Goal: Transaction & Acquisition: Purchase product/service

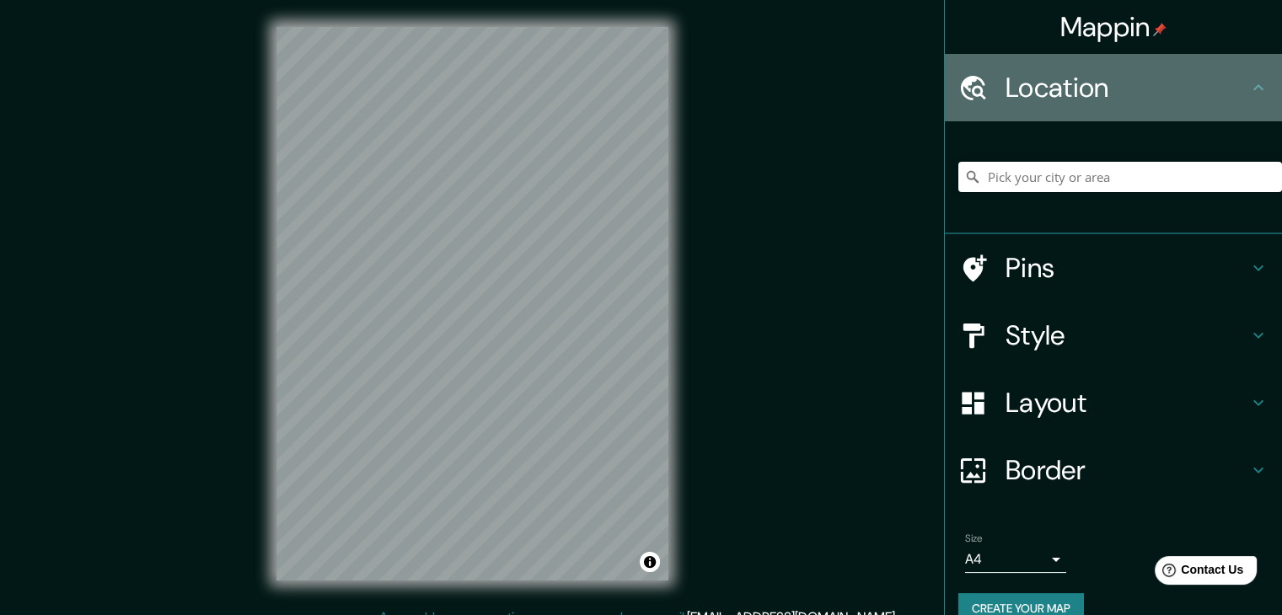
click at [1044, 87] on h4 "Location" at bounding box center [1126, 88] width 243 height 34
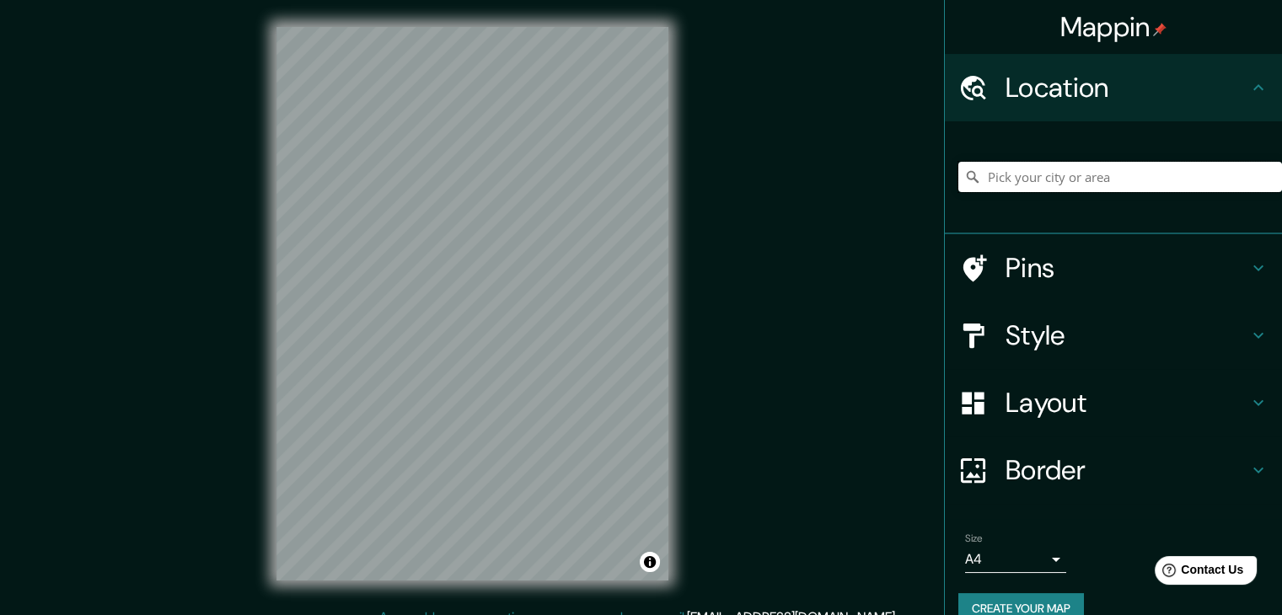
click at [1016, 186] on input "Pick your city or area" at bounding box center [1120, 177] width 324 height 30
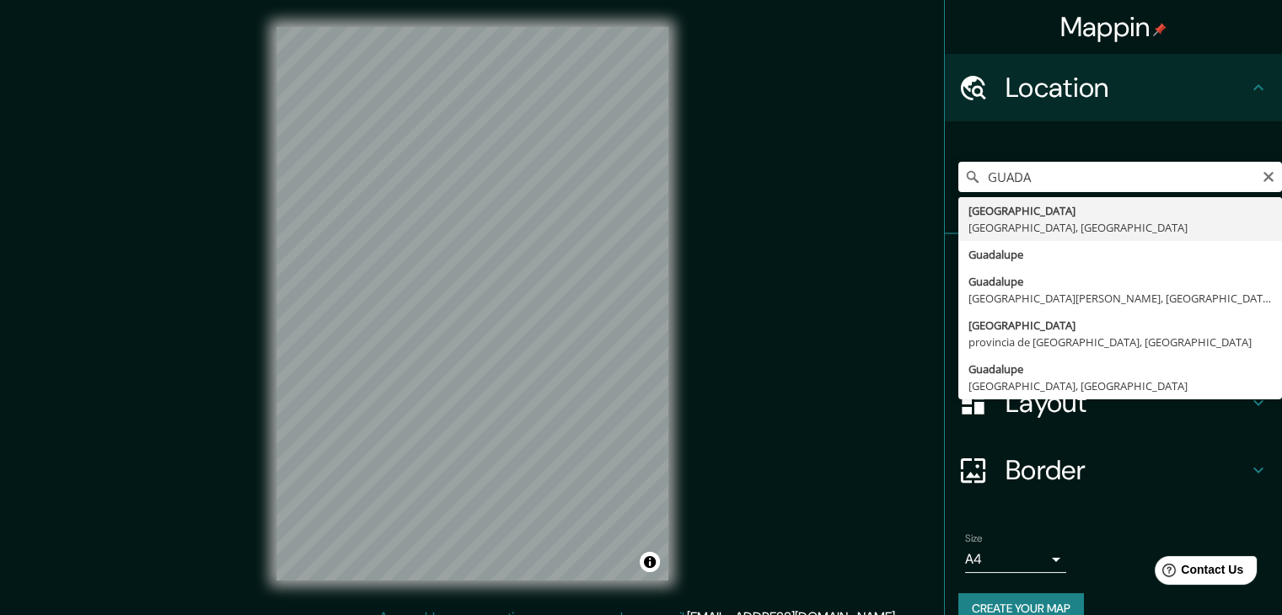
type input "[GEOGRAPHIC_DATA], [GEOGRAPHIC_DATA], [GEOGRAPHIC_DATA]"
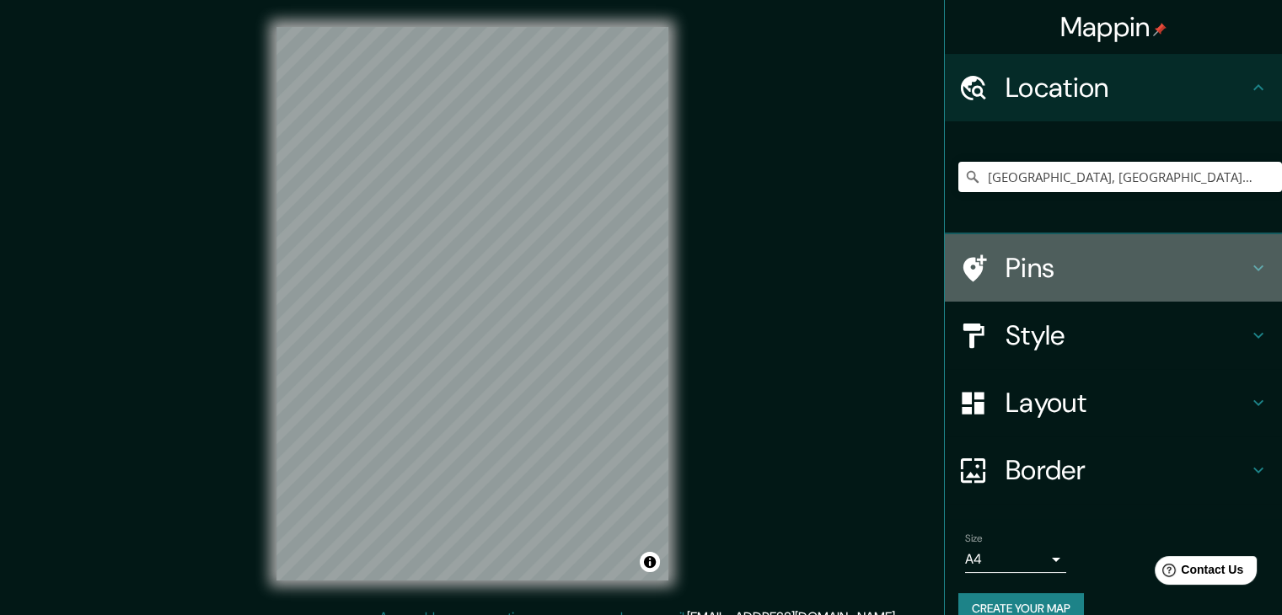
click at [1005, 266] on h4 "Pins" at bounding box center [1126, 268] width 243 height 34
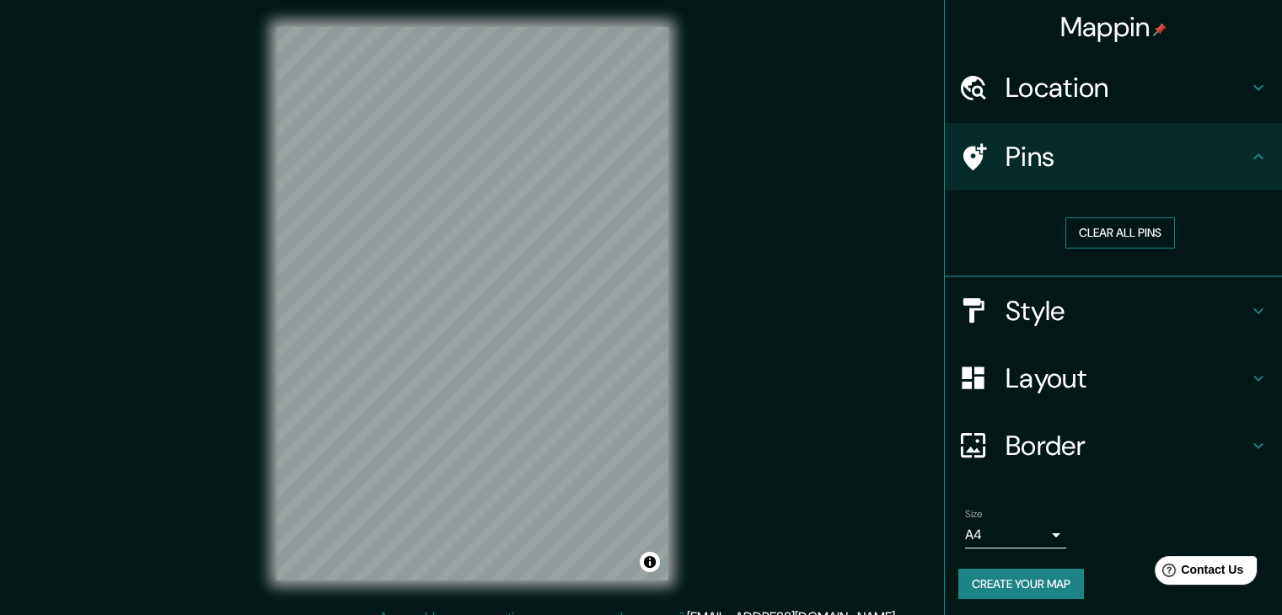
drag, startPoint x: 1058, startPoint y: 158, endPoint x: 1057, endPoint y: 234, distance: 75.9
click at [1059, 158] on h4 "Pins" at bounding box center [1126, 157] width 243 height 34
click at [1080, 297] on h4 "Style" at bounding box center [1126, 311] width 243 height 34
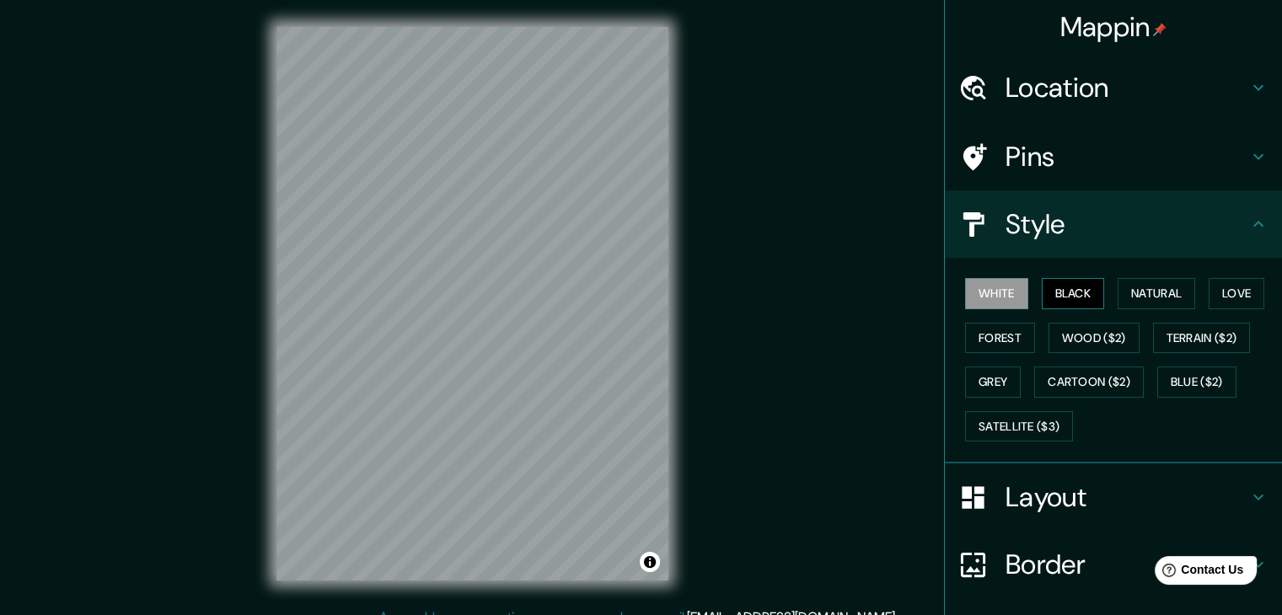
click at [1068, 306] on button "Black" at bounding box center [1072, 293] width 63 height 31
click at [1126, 290] on button "Natural" at bounding box center [1156, 293] width 78 height 31
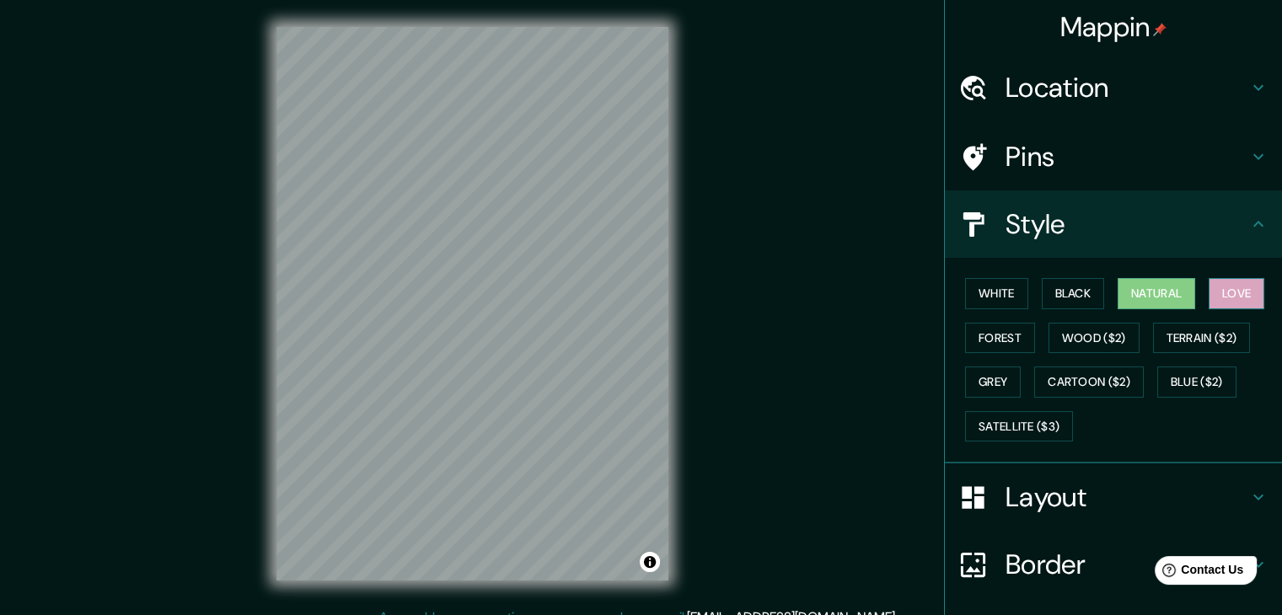
click at [1218, 284] on button "Love" at bounding box center [1236, 293] width 56 height 31
click at [1207, 333] on button "Terrain ($2)" at bounding box center [1202, 338] width 98 height 31
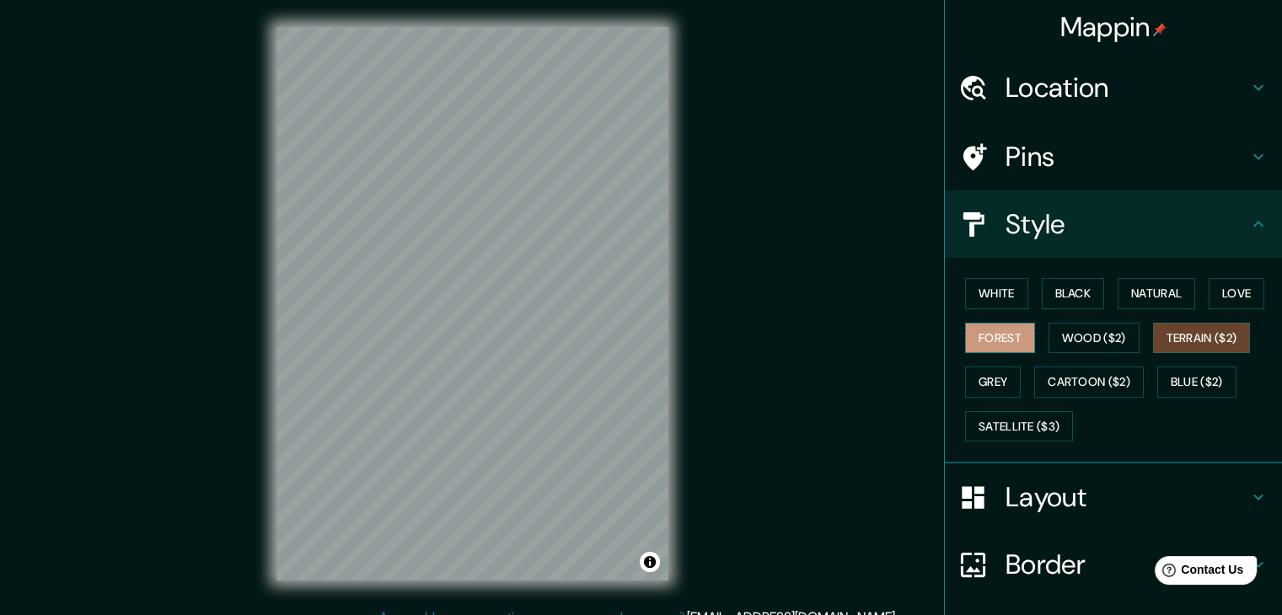
click at [996, 335] on button "Forest" at bounding box center [1000, 338] width 70 height 31
click at [991, 381] on button "Grey" at bounding box center [993, 382] width 56 height 31
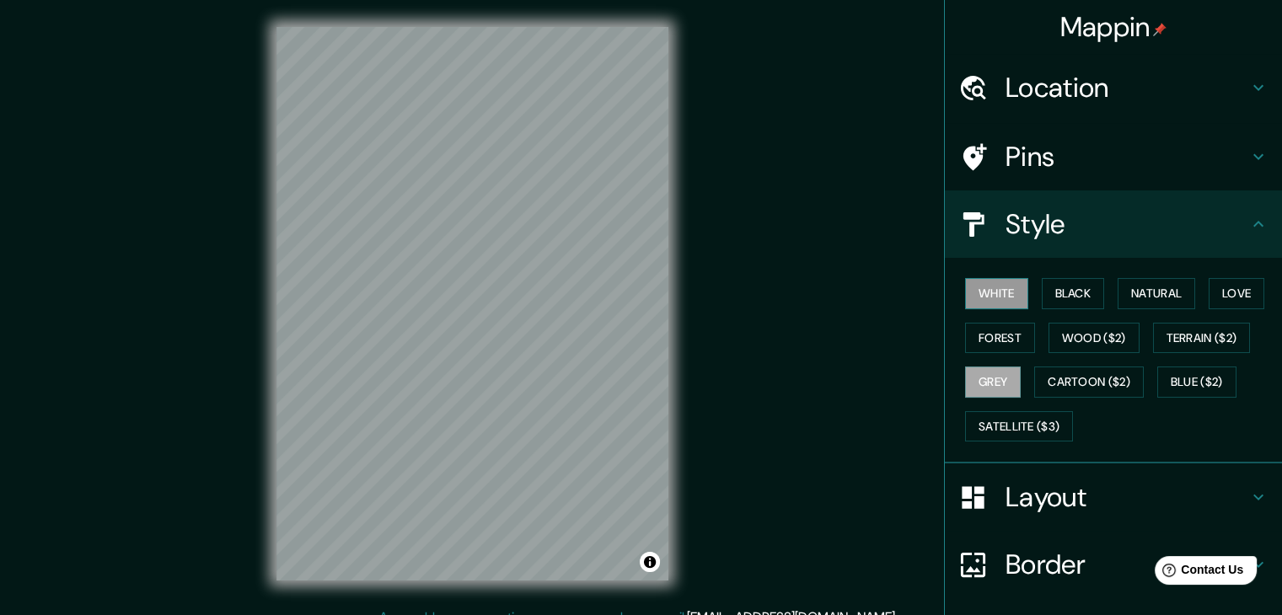
click at [990, 299] on button "White" at bounding box center [996, 293] width 63 height 31
click at [1071, 300] on button "Black" at bounding box center [1072, 293] width 63 height 31
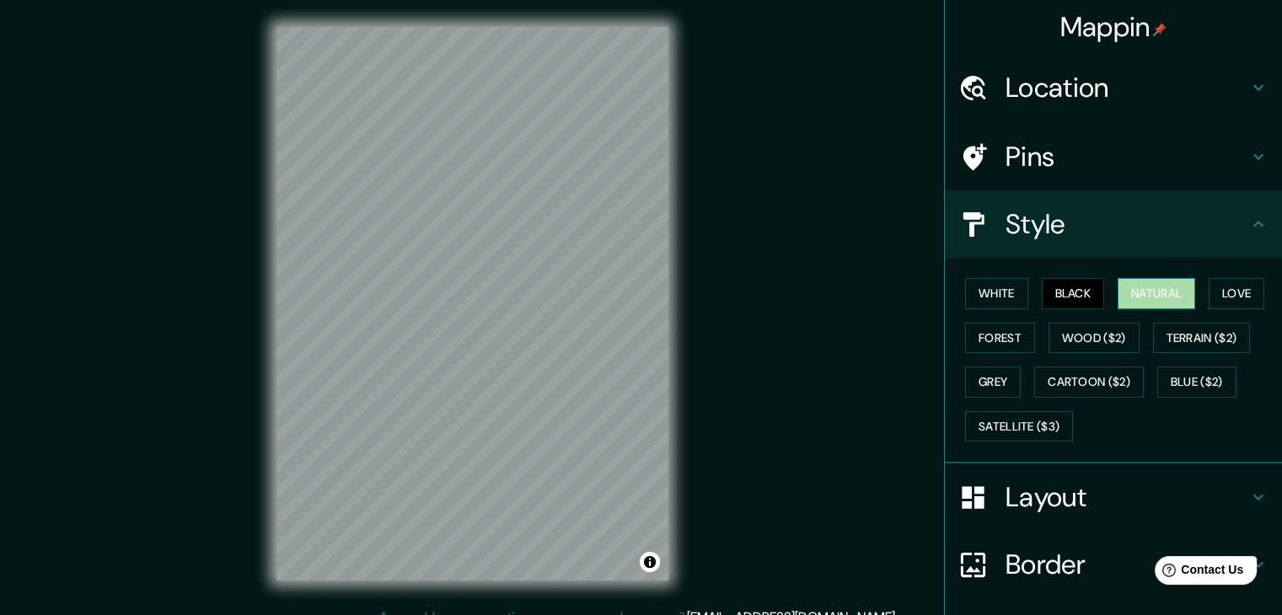
click at [1132, 293] on button "Natural" at bounding box center [1156, 293] width 78 height 31
click at [1196, 293] on div "White Black Natural Love Forest Wood ($2) Terrain ($2) Grey Cartoon ($2) Blue (…" at bounding box center [1120, 359] width 324 height 177
click at [1228, 287] on button "Love" at bounding box center [1236, 293] width 56 height 31
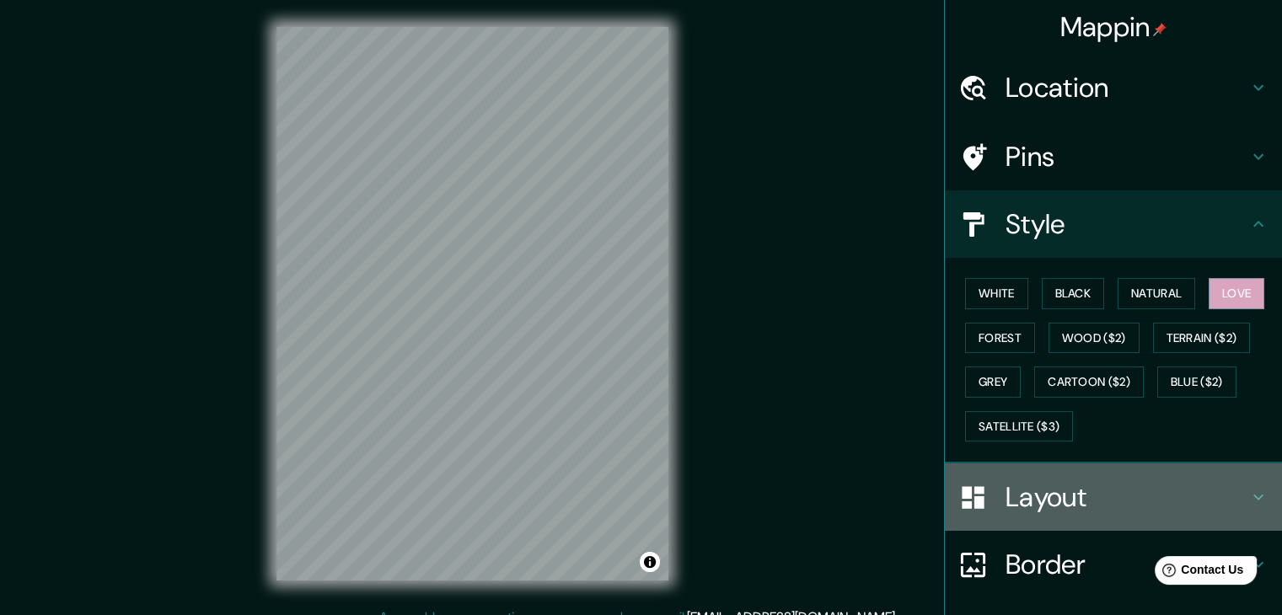
click at [984, 483] on div at bounding box center [981, 497] width 47 height 29
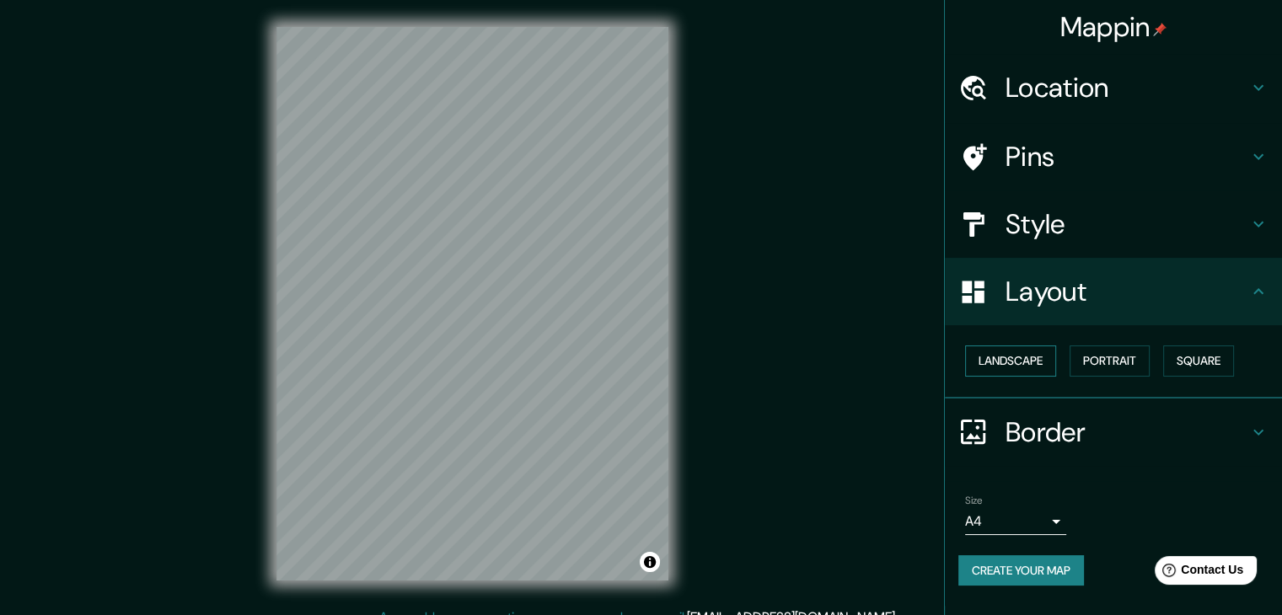
click at [1002, 368] on button "Landscape" at bounding box center [1010, 360] width 91 height 31
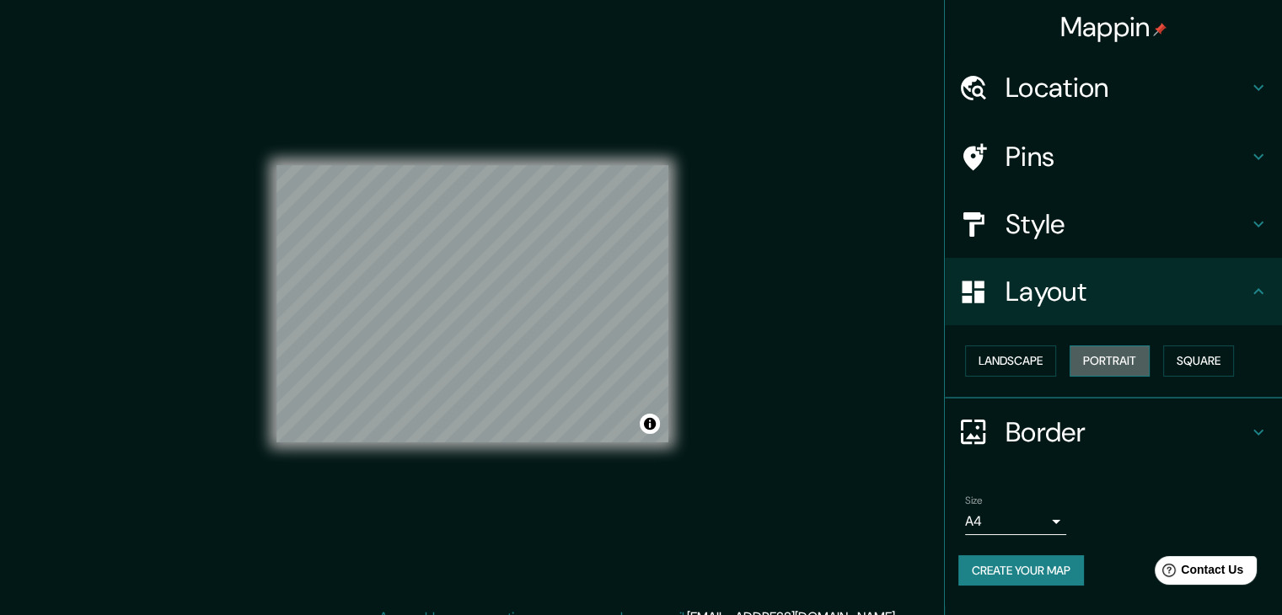
click at [1103, 361] on button "Portrait" at bounding box center [1109, 360] width 80 height 31
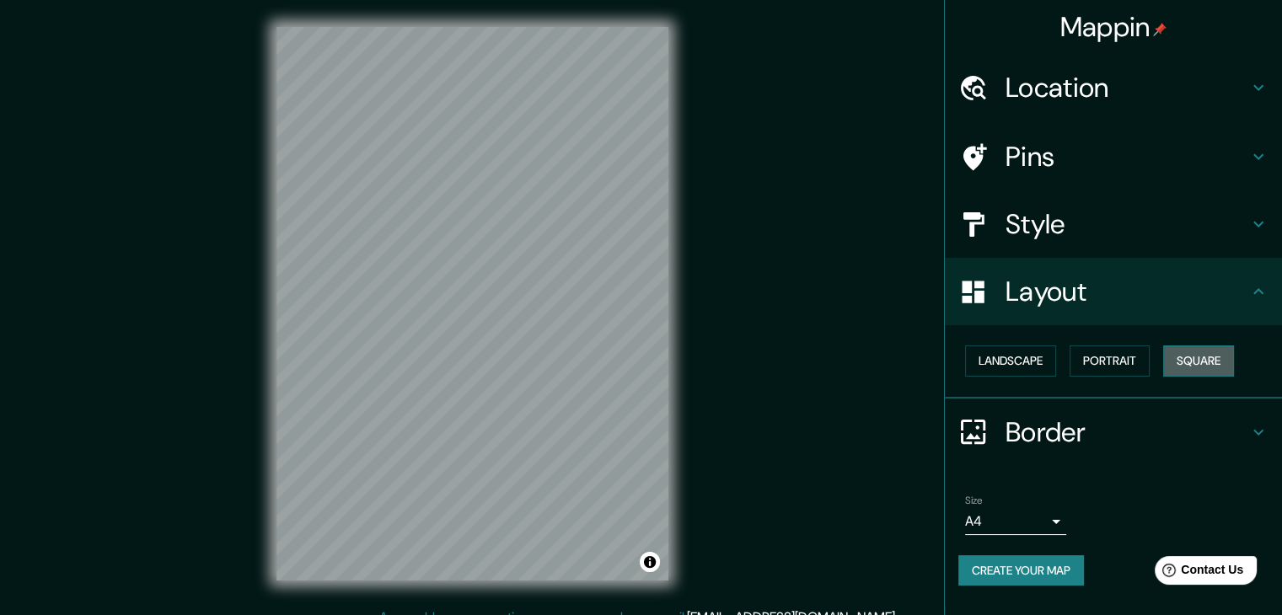
click at [1208, 361] on button "Square" at bounding box center [1198, 360] width 71 height 31
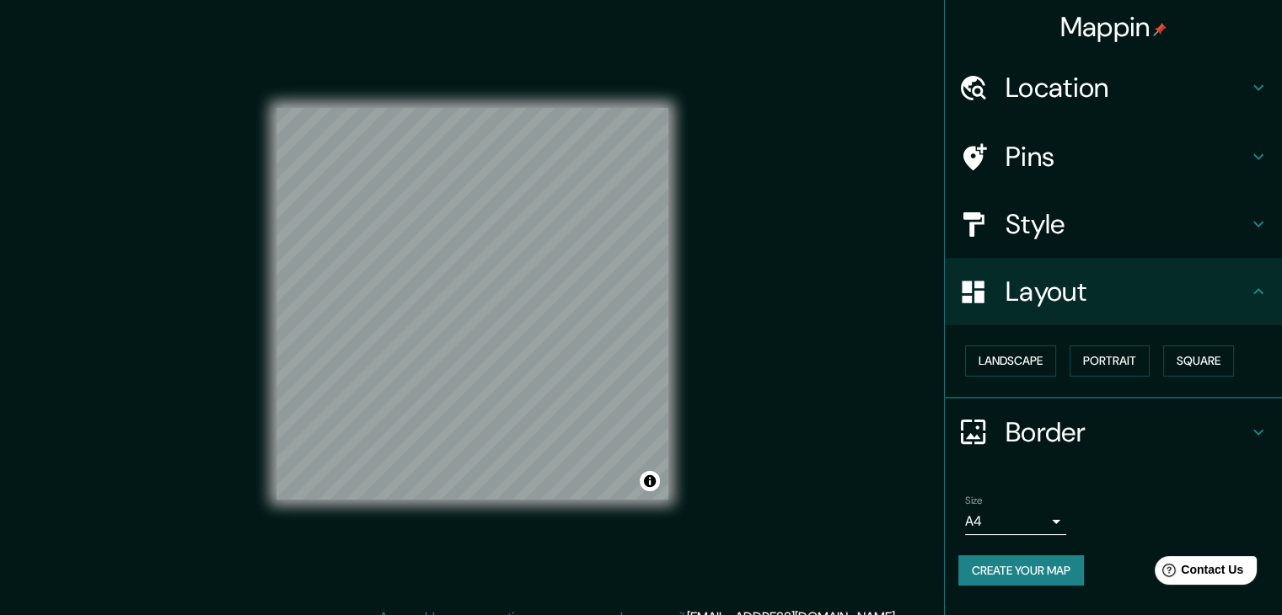
click at [1092, 428] on h4 "Border" at bounding box center [1126, 432] width 243 height 34
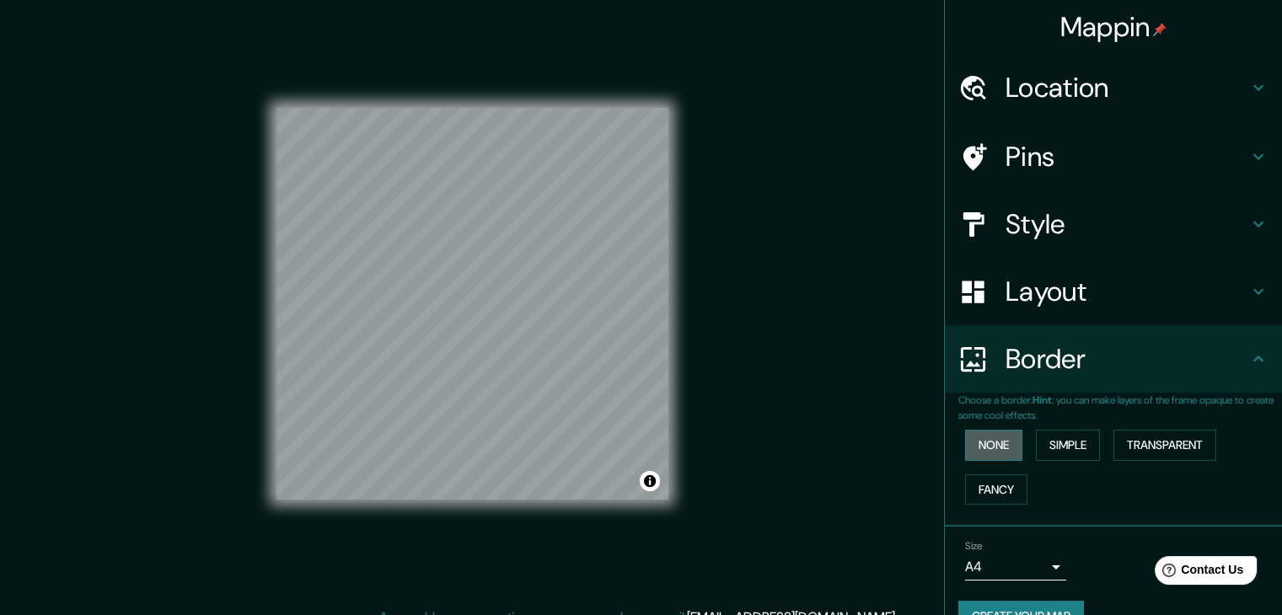
click at [965, 449] on button "None" at bounding box center [993, 445] width 57 height 31
click at [1049, 447] on button "Simple" at bounding box center [1068, 445] width 64 height 31
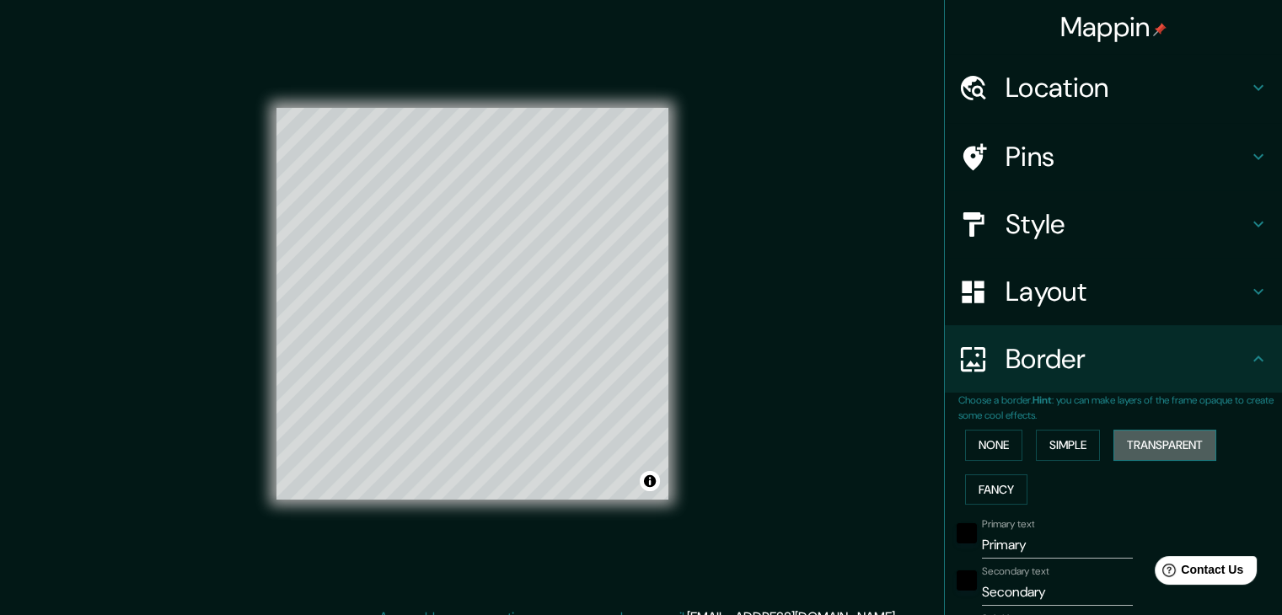
click at [1120, 447] on button "Transparent" at bounding box center [1164, 445] width 103 height 31
click at [965, 444] on button "None" at bounding box center [993, 445] width 57 height 31
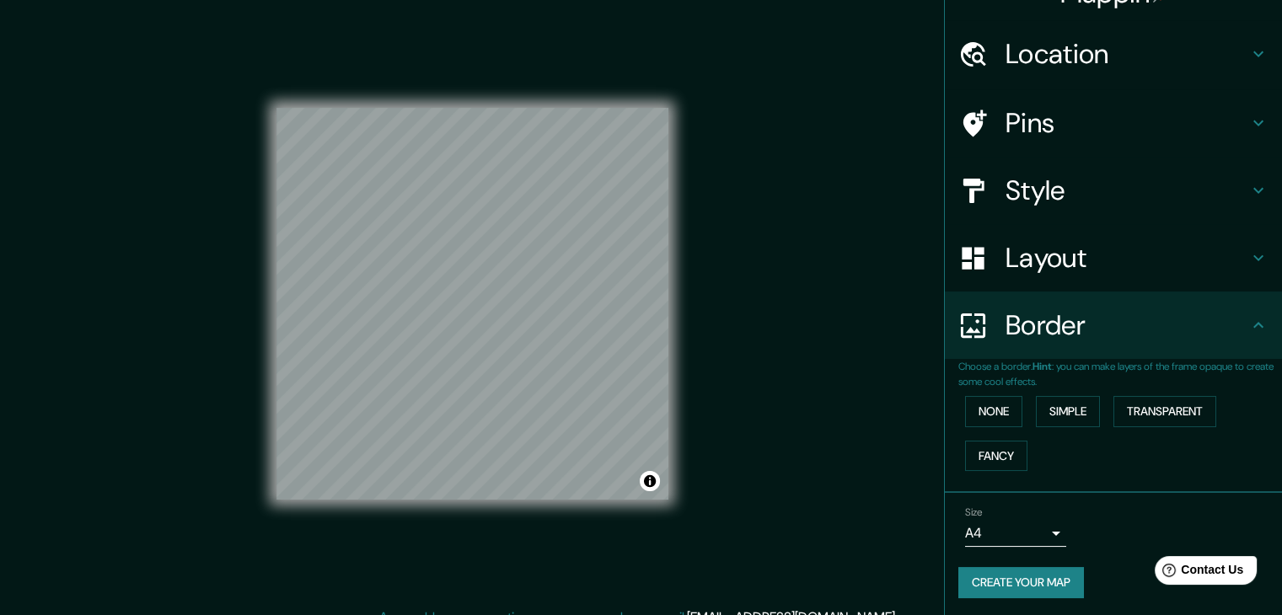
scroll to position [35, 0]
click at [1035, 524] on body "Mappin Location [GEOGRAPHIC_DATA], [GEOGRAPHIC_DATA], [GEOGRAPHIC_DATA] Pins St…" at bounding box center [641, 307] width 1282 height 615
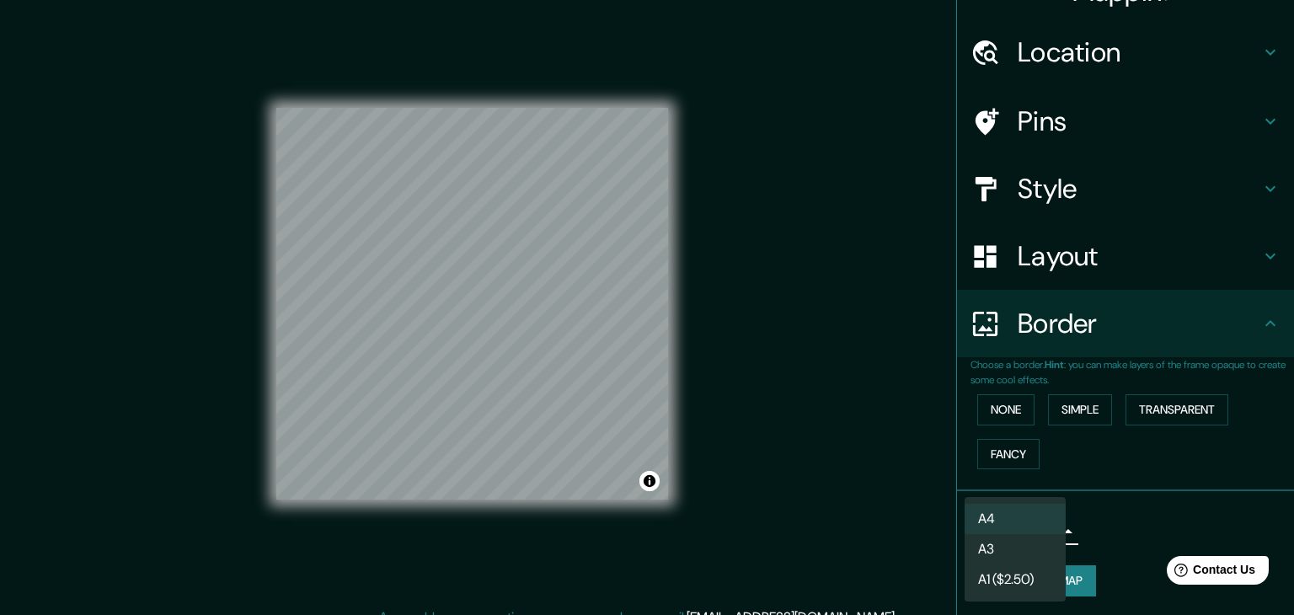
click at [1030, 540] on li "A3" at bounding box center [1015, 549] width 101 height 30
click at [1029, 532] on body "Mappin Location [GEOGRAPHIC_DATA], [GEOGRAPHIC_DATA], [GEOGRAPHIC_DATA] Pins St…" at bounding box center [647, 307] width 1294 height 615
click at [1028, 517] on li "A4" at bounding box center [1015, 519] width 101 height 30
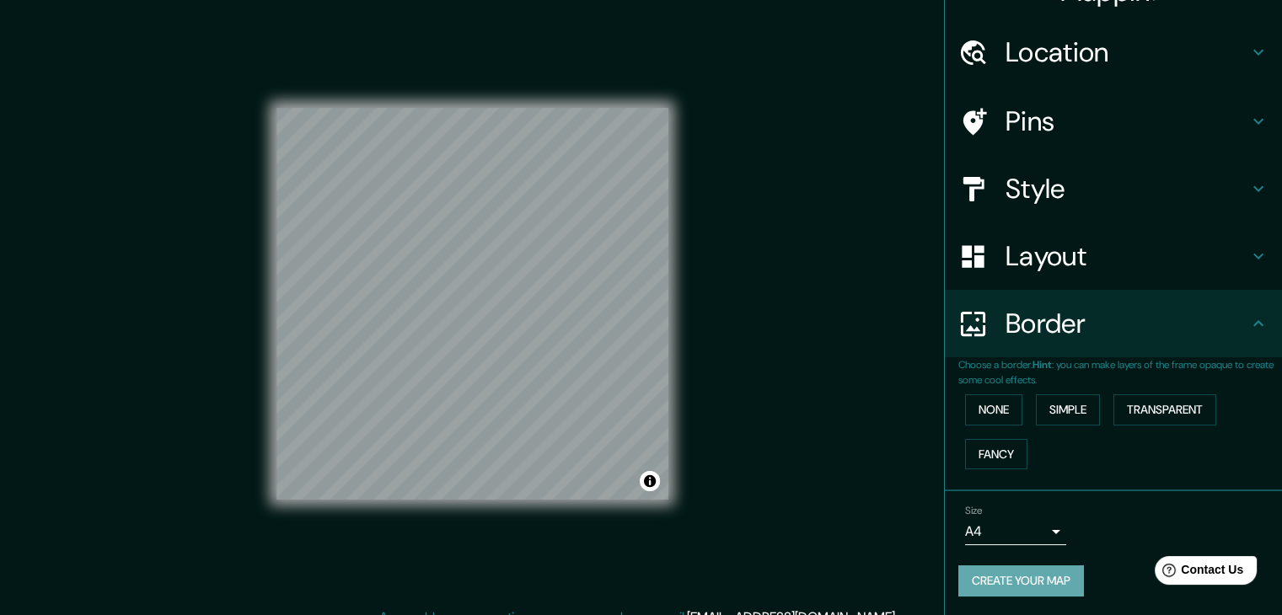
click at [1041, 581] on button "Create your map" at bounding box center [1021, 580] width 126 height 31
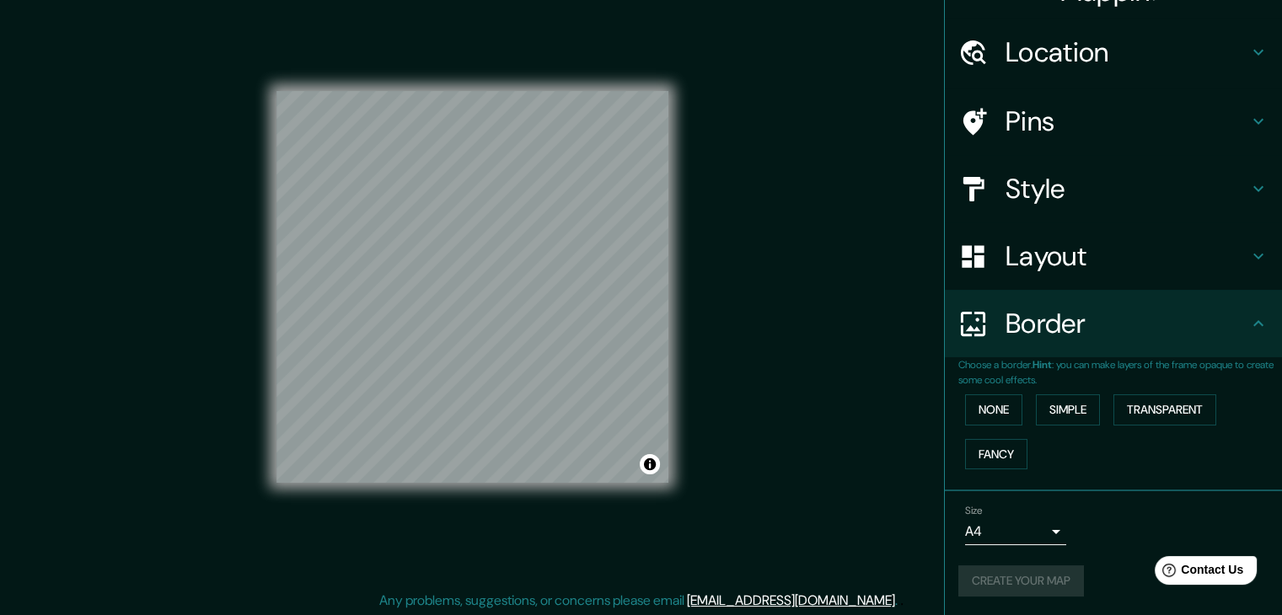
scroll to position [19, 0]
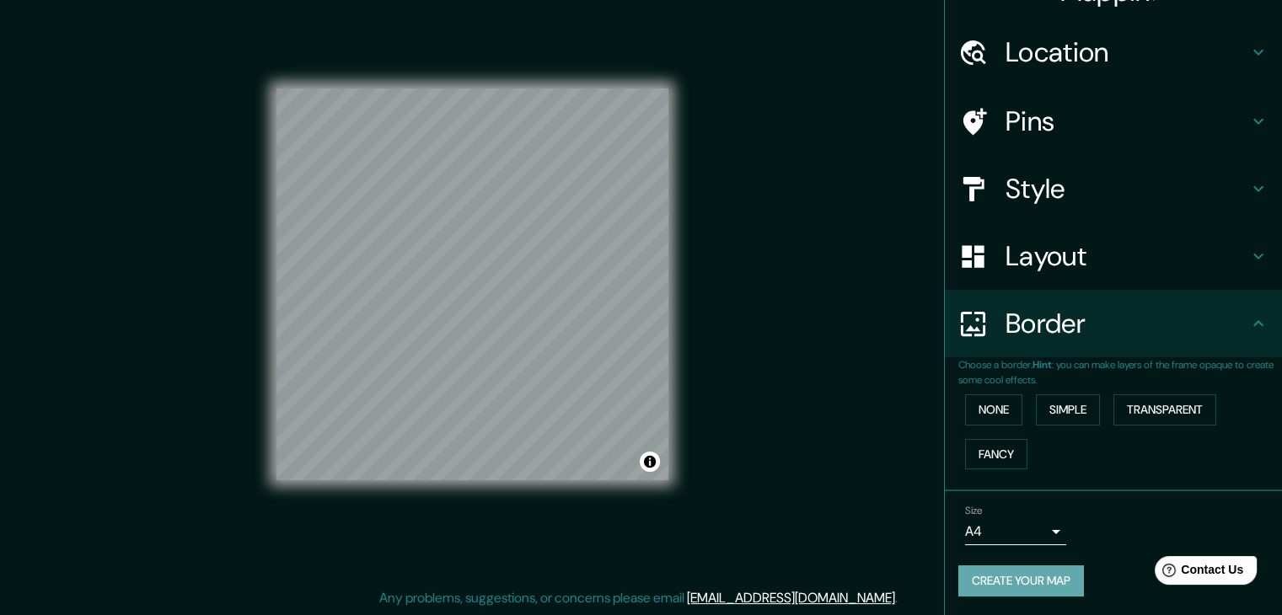
click at [1062, 578] on button "Create your map" at bounding box center [1021, 580] width 126 height 31
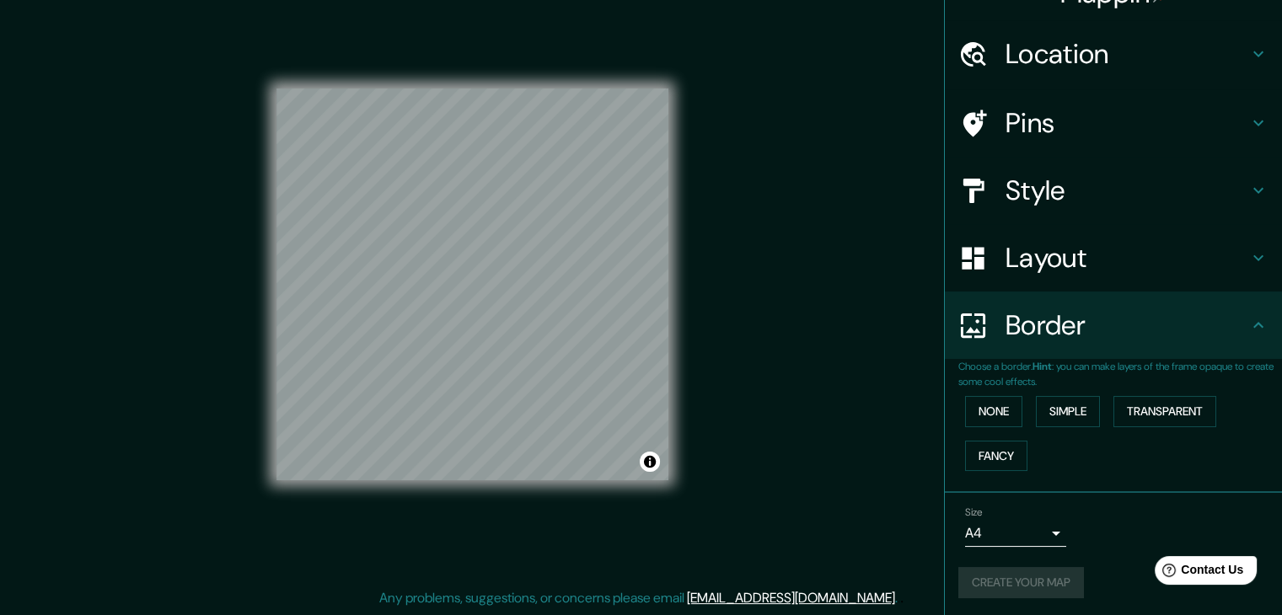
scroll to position [35, 0]
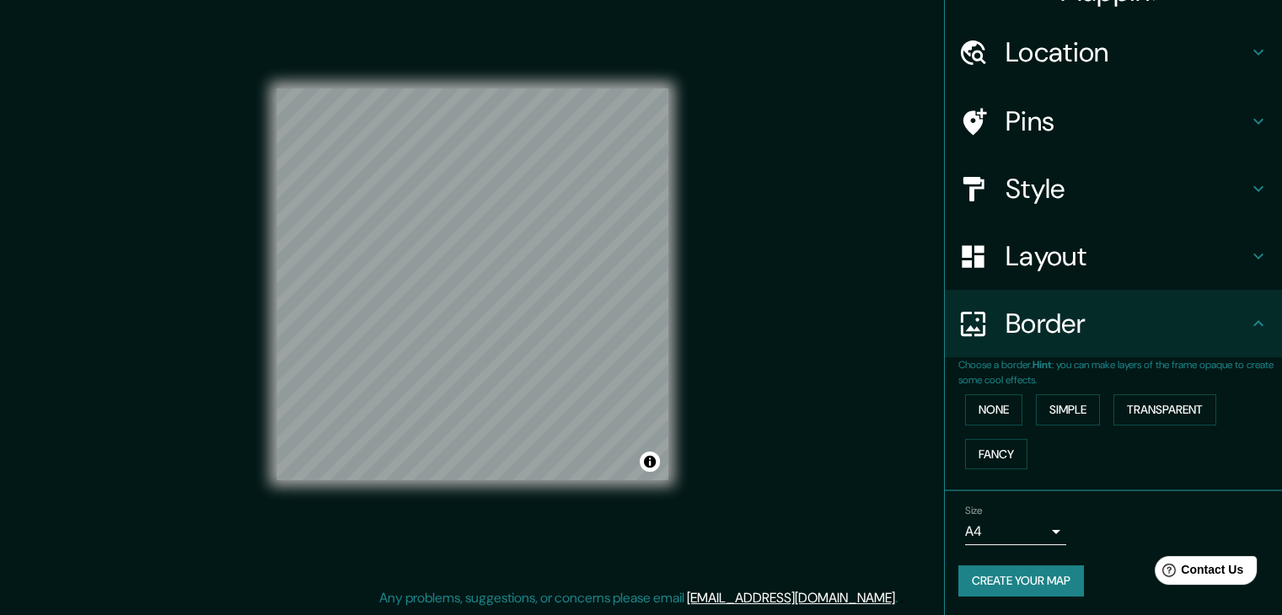
click at [1032, 576] on button "Create your map" at bounding box center [1021, 580] width 126 height 31
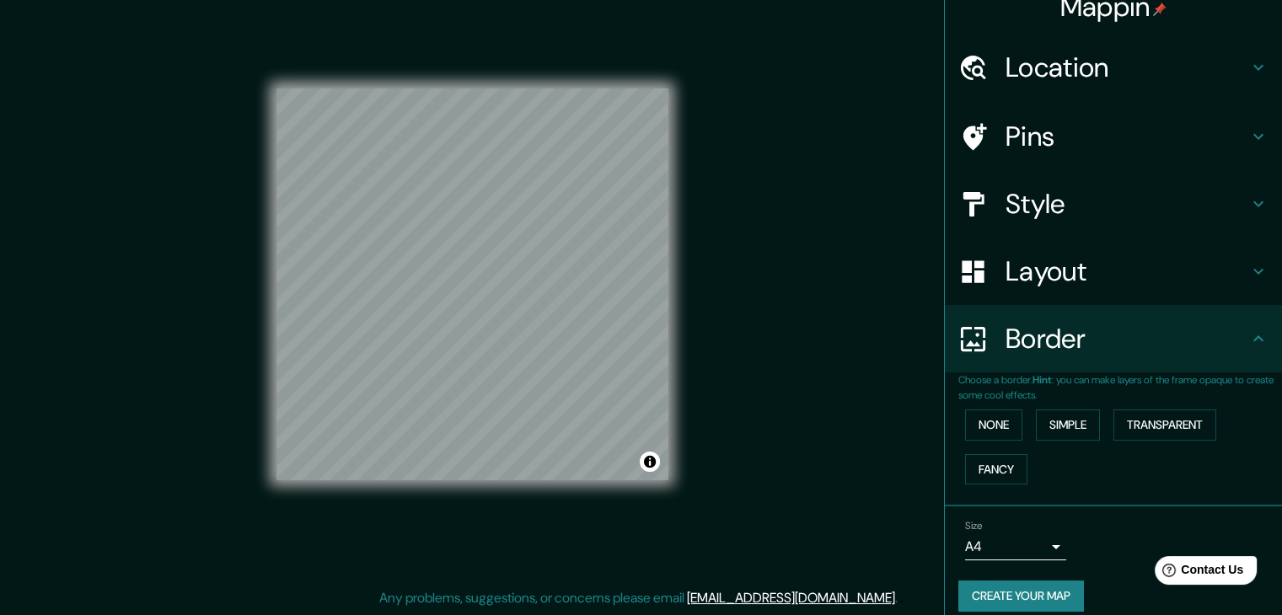
scroll to position [0, 0]
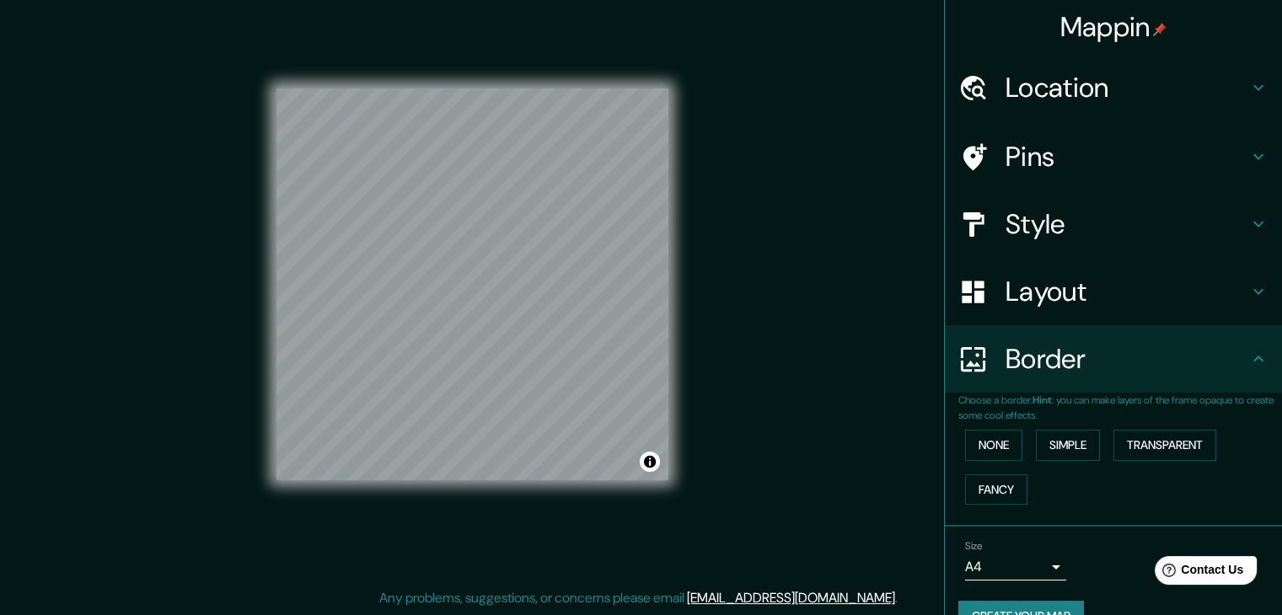
click at [1028, 110] on div "Location" at bounding box center [1113, 87] width 337 height 67
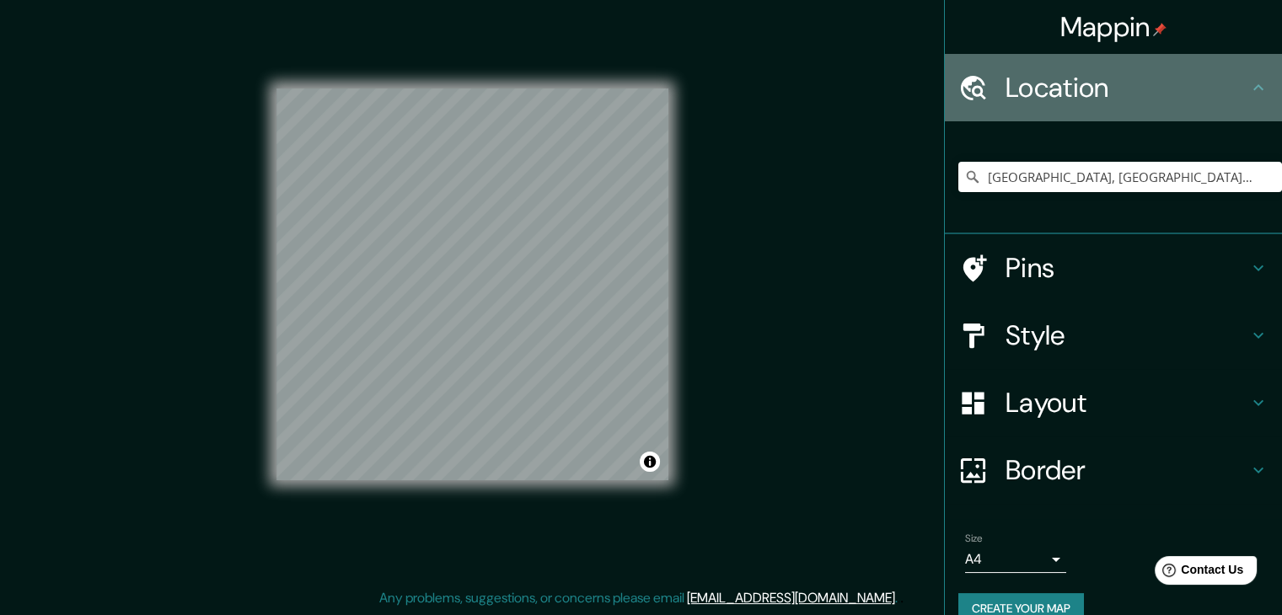
drag, startPoint x: 1032, startPoint y: 97, endPoint x: 1041, endPoint y: 112, distance: 17.8
click at [1036, 104] on h4 "Location" at bounding box center [1126, 88] width 243 height 34
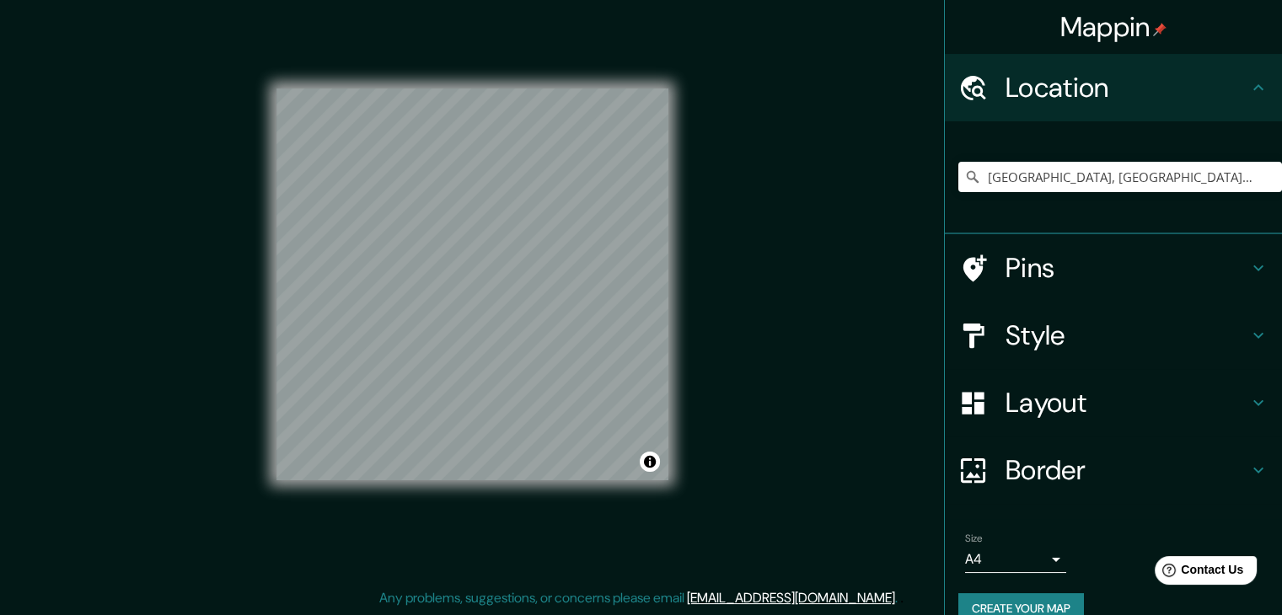
click at [1060, 266] on h4 "Pins" at bounding box center [1126, 268] width 243 height 34
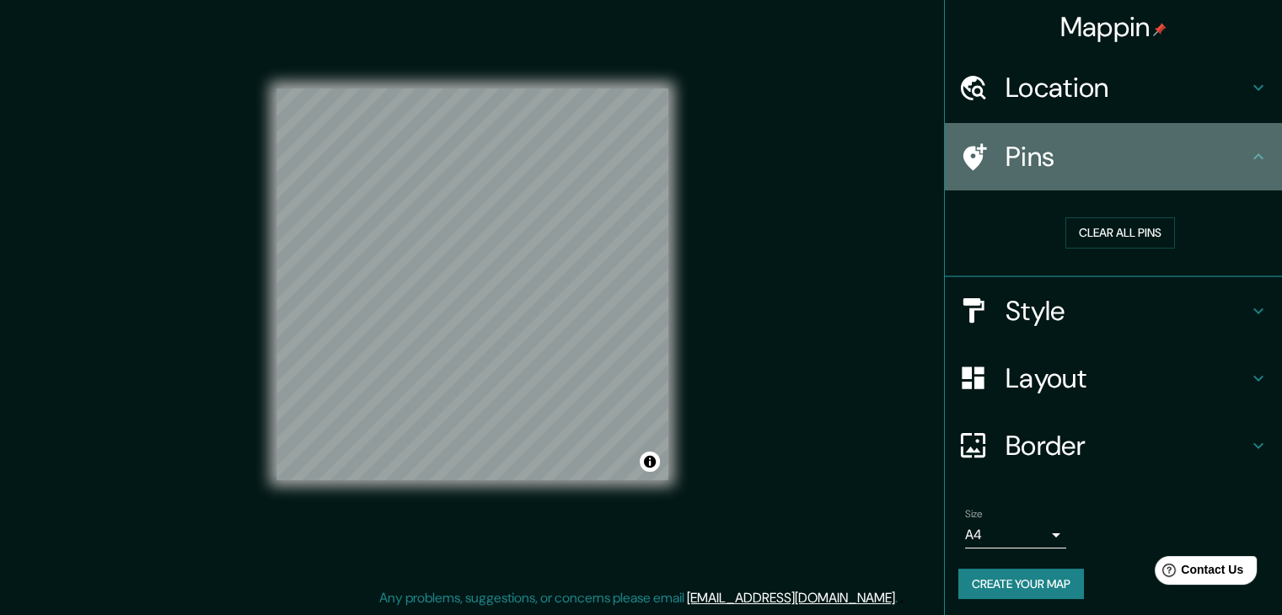
drag, startPoint x: 1067, startPoint y: 148, endPoint x: 1072, endPoint y: 178, distance: 29.9
click at [1068, 152] on h4 "Pins" at bounding box center [1126, 157] width 243 height 34
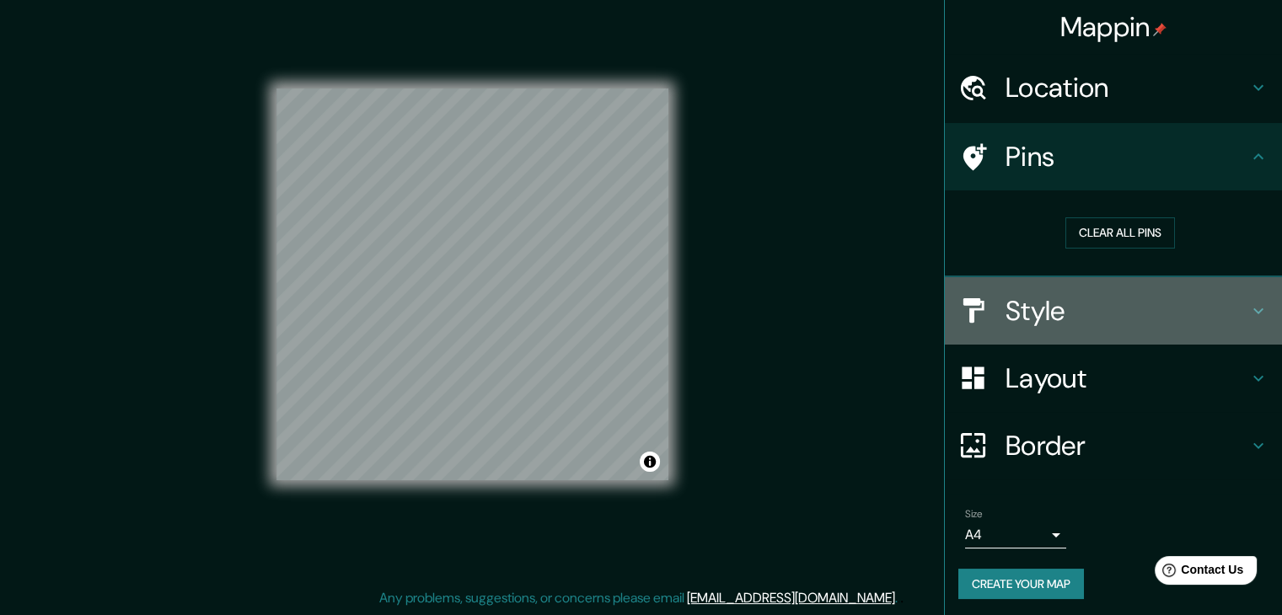
click at [1070, 305] on h4 "Style" at bounding box center [1126, 311] width 243 height 34
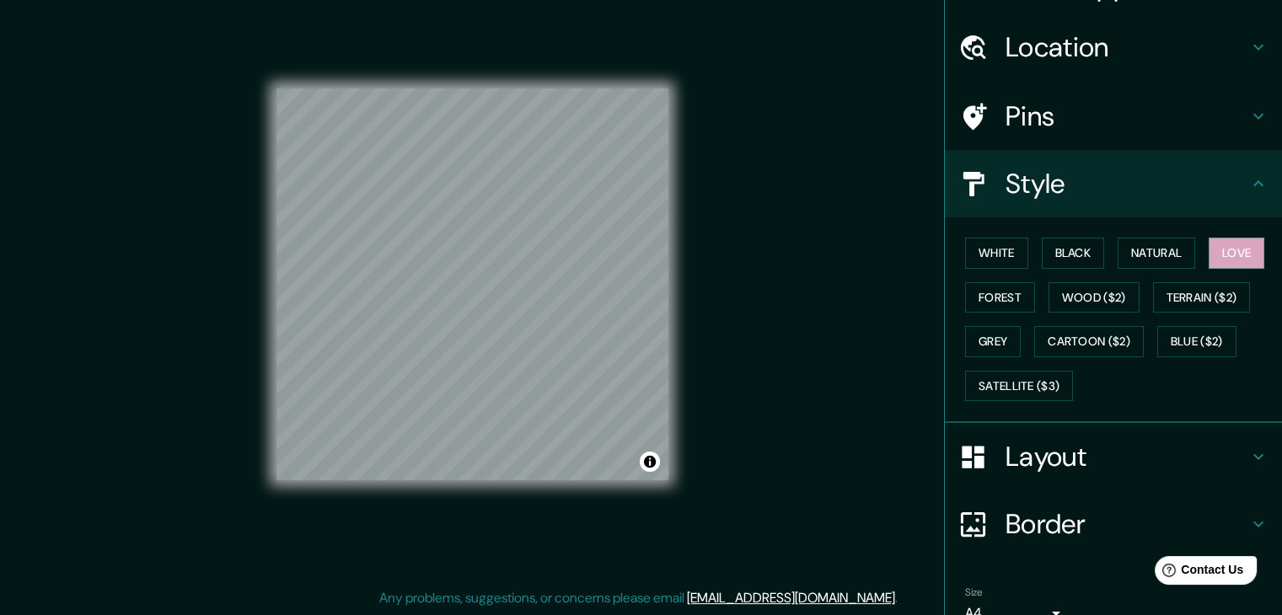
scroll to position [121, 0]
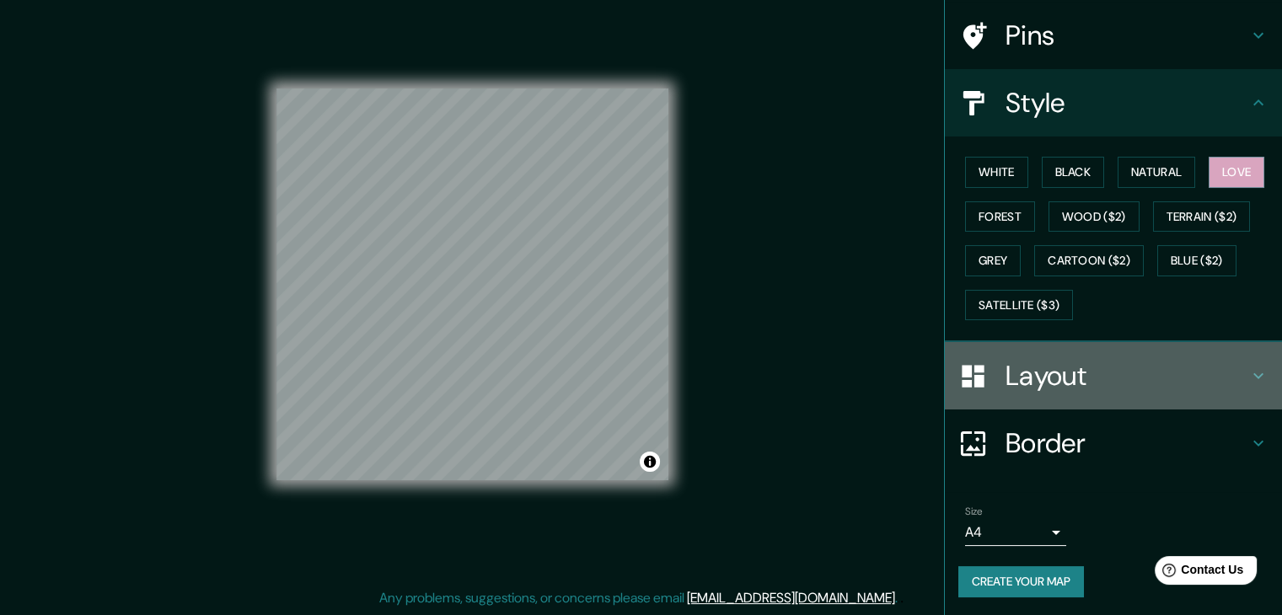
click at [1063, 382] on h4 "Layout" at bounding box center [1126, 376] width 243 height 34
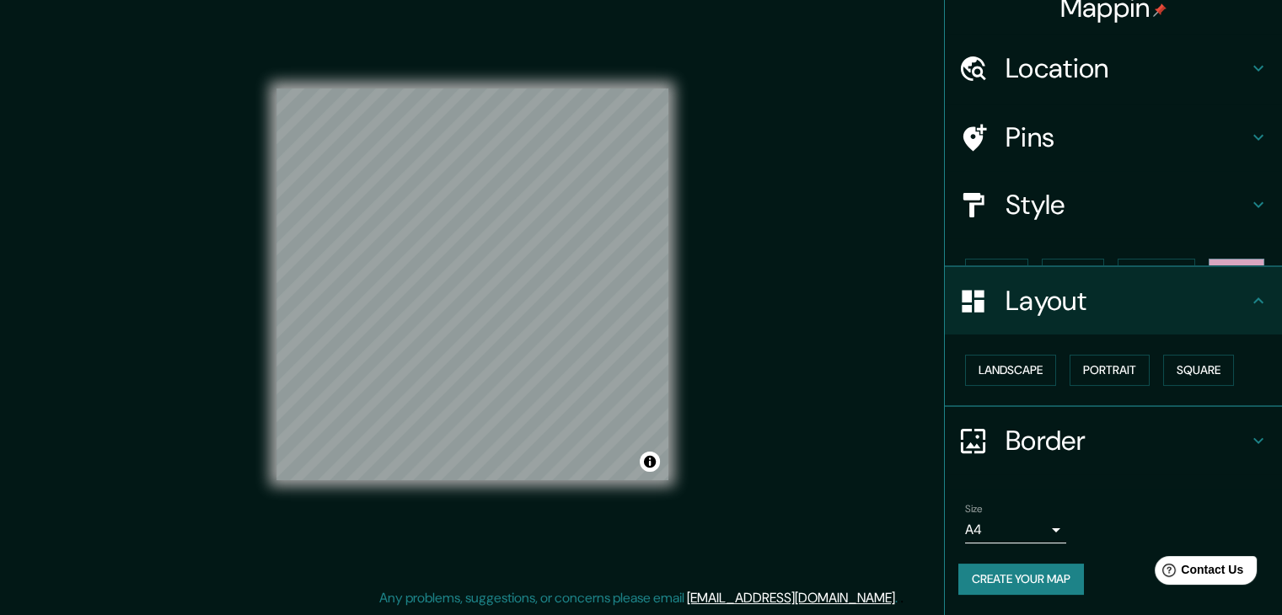
scroll to position [0, 0]
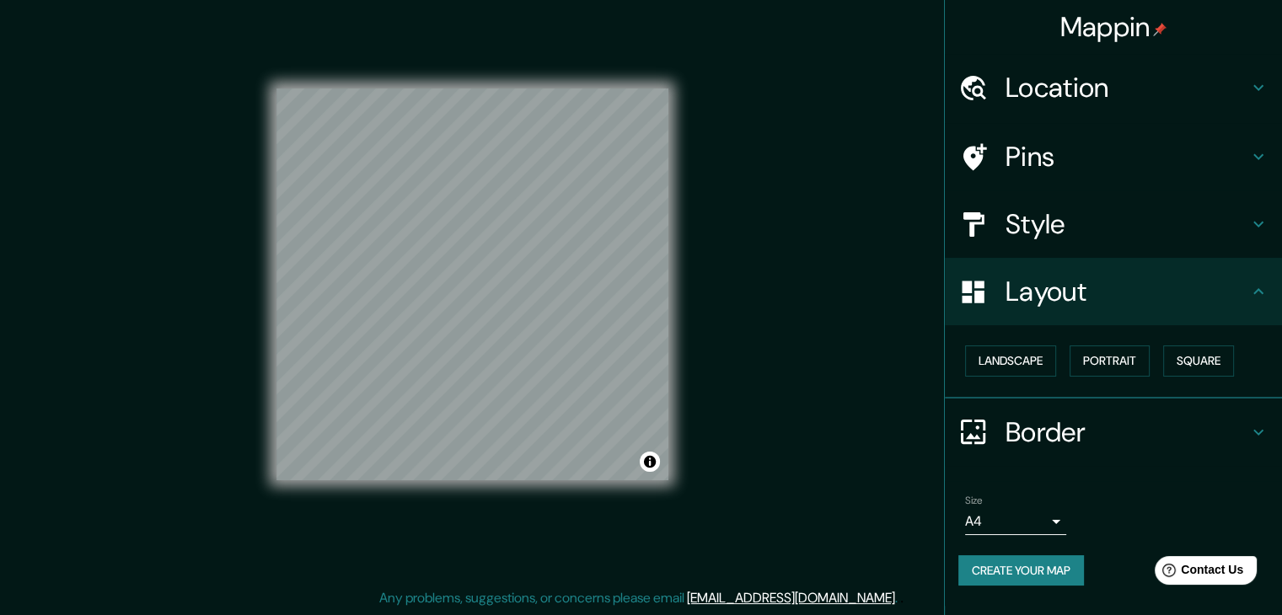
click at [1073, 422] on h4 "Border" at bounding box center [1126, 432] width 243 height 34
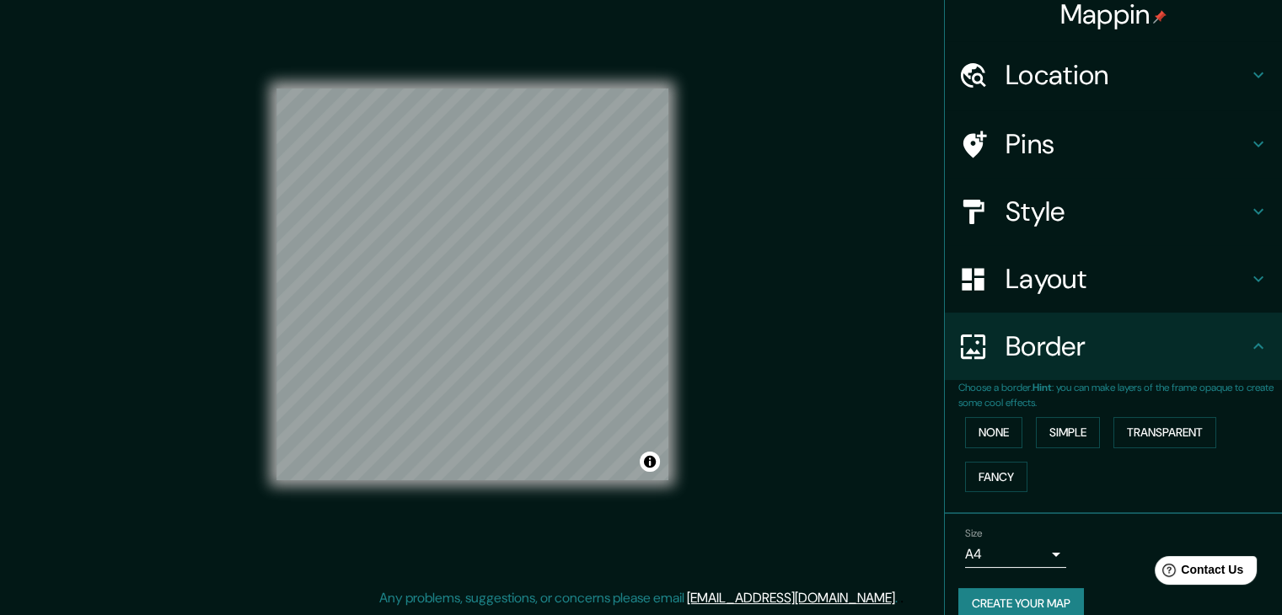
scroll to position [35, 0]
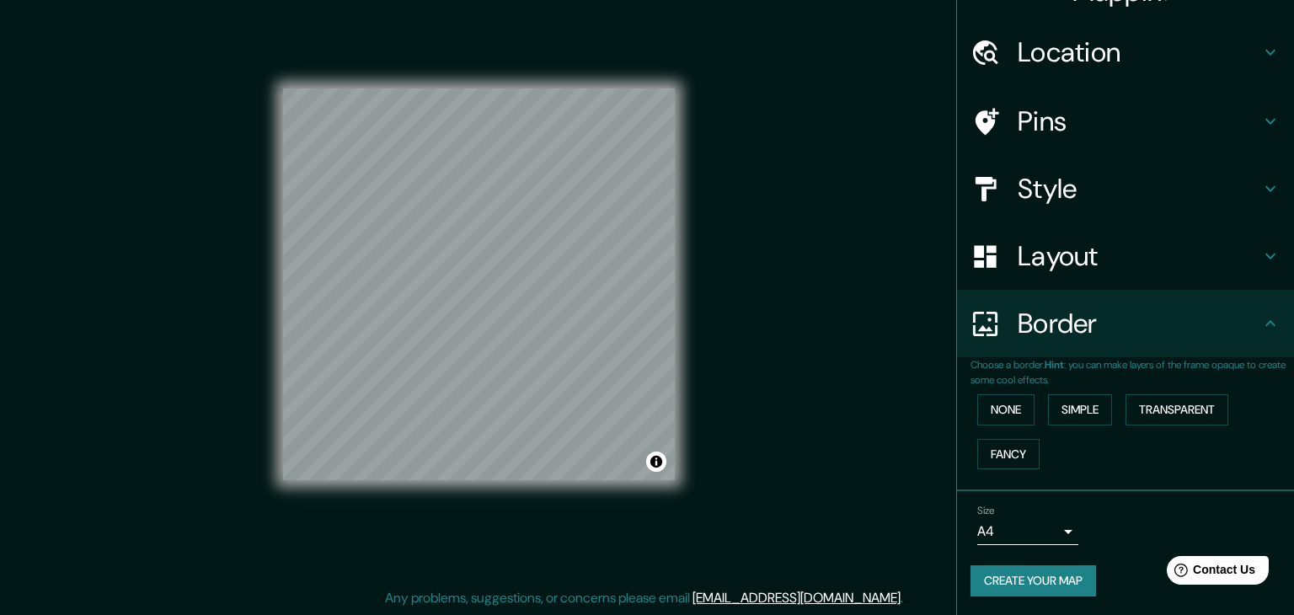
click at [1043, 539] on body "Mappin Location [GEOGRAPHIC_DATA], [GEOGRAPHIC_DATA], [GEOGRAPHIC_DATA] Pins St…" at bounding box center [647, 288] width 1294 height 615
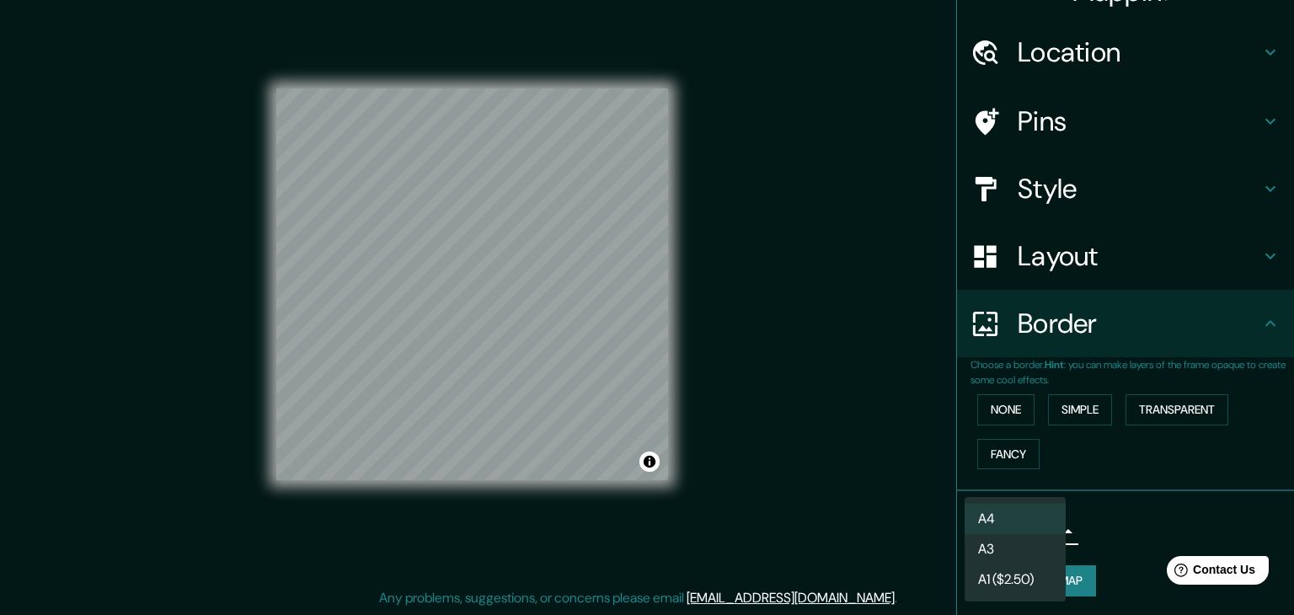
click at [1043, 521] on li "A4" at bounding box center [1015, 519] width 101 height 30
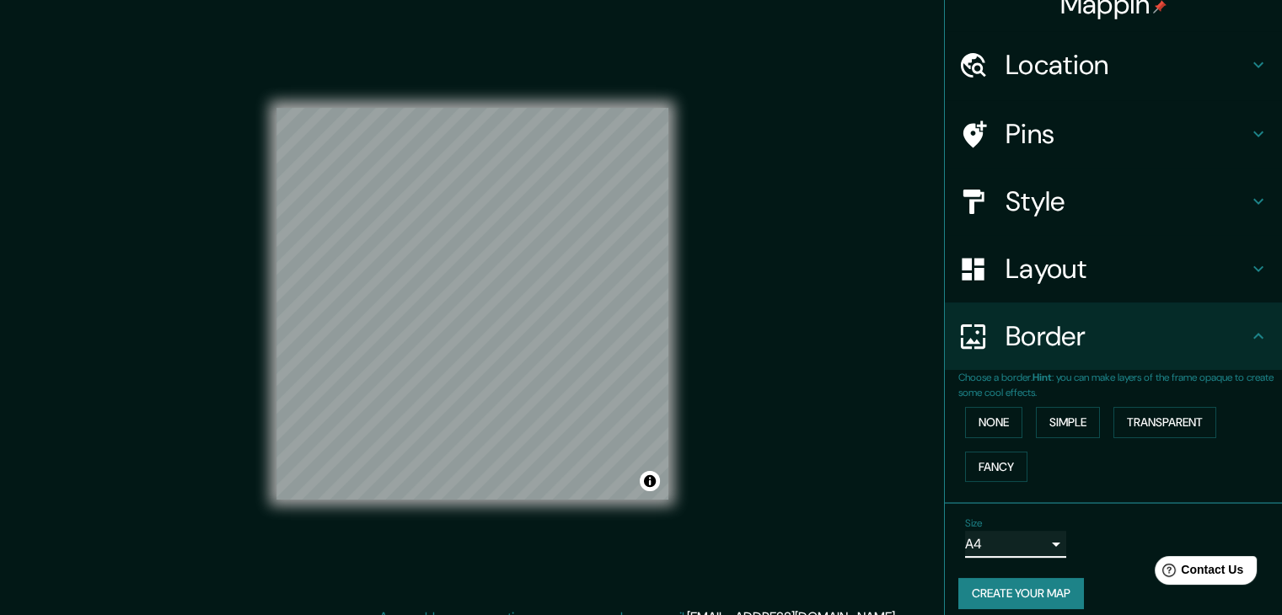
scroll to position [0, 0]
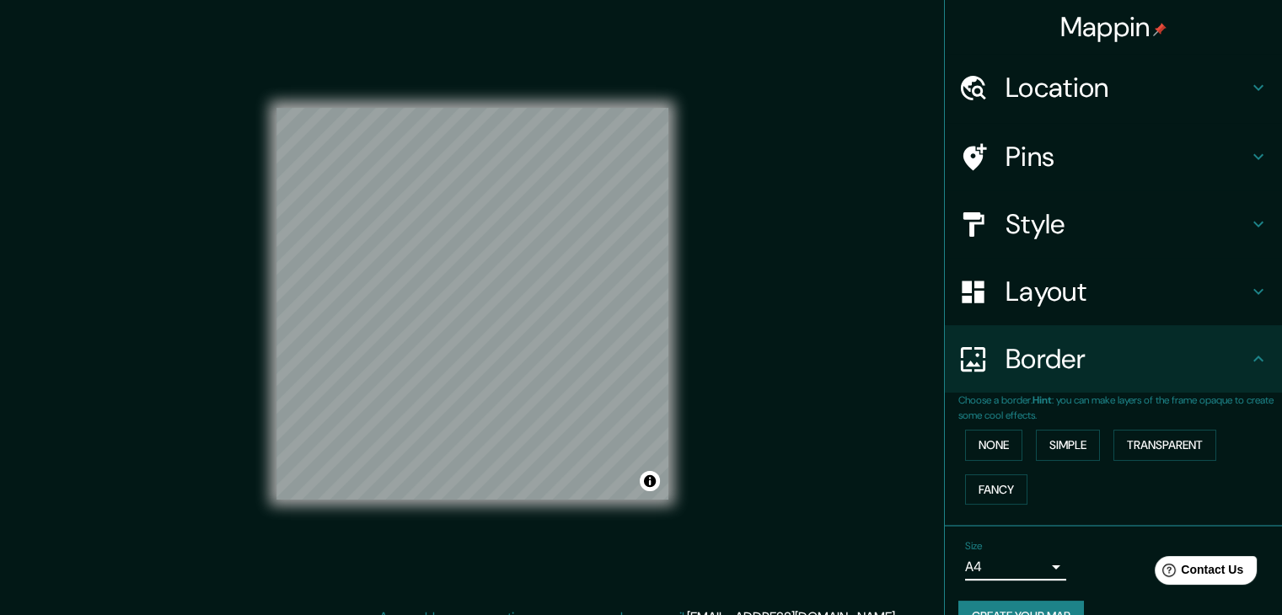
click at [1153, 28] on img at bounding box center [1159, 29] width 13 height 13
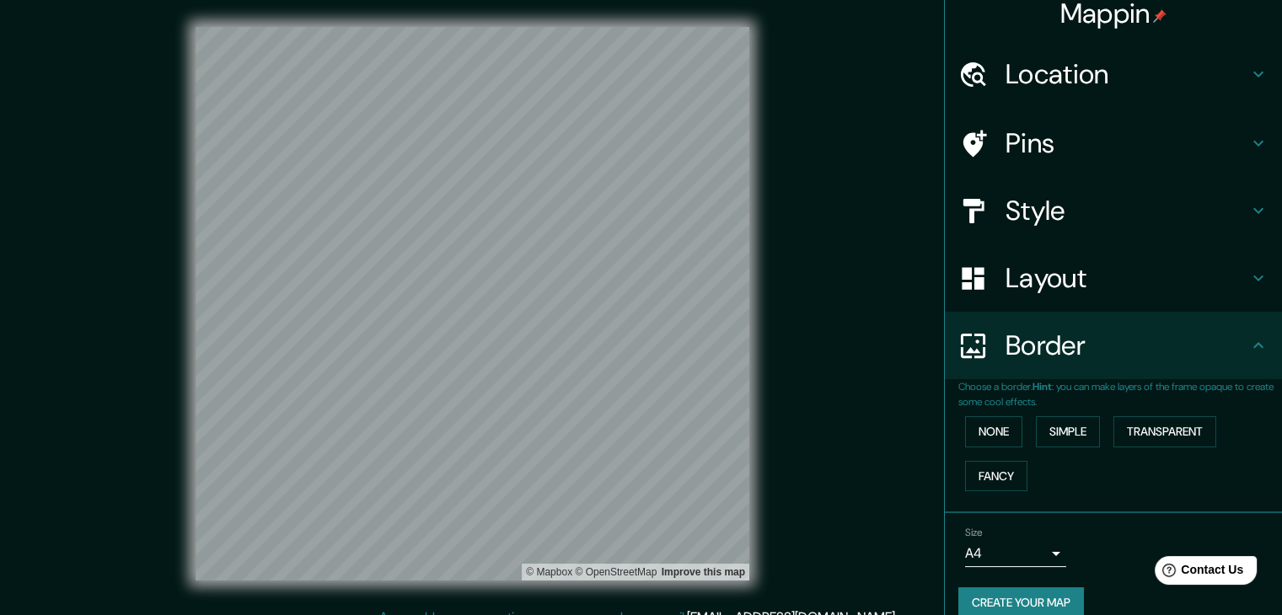
scroll to position [35, 0]
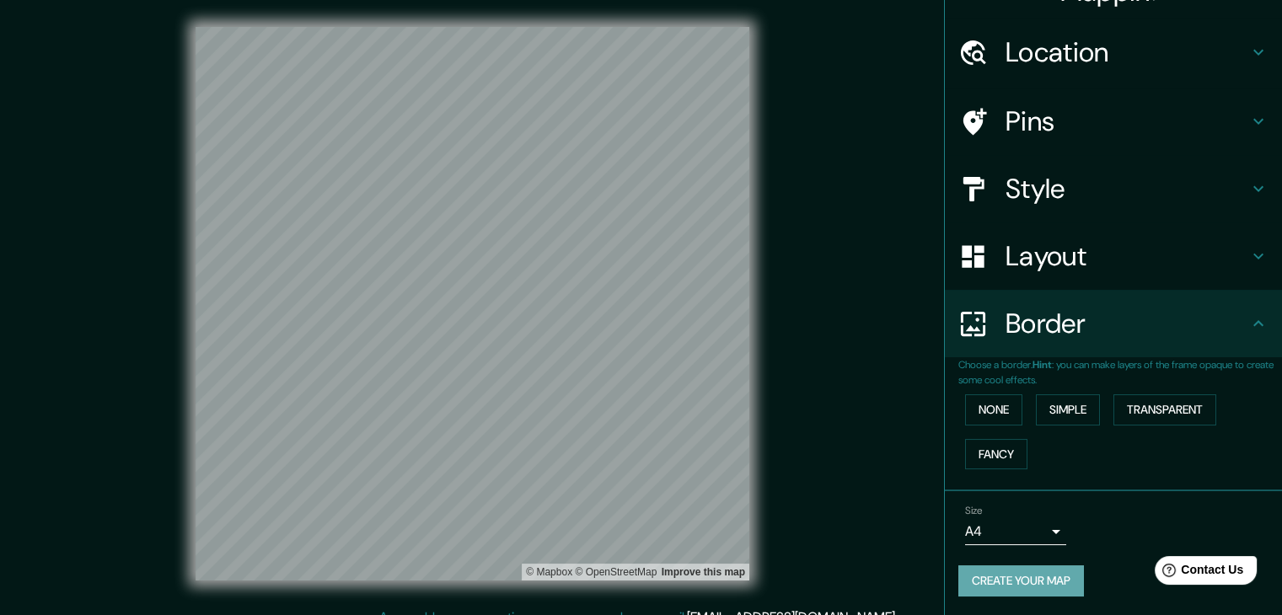
click at [1025, 584] on button "Create your map" at bounding box center [1021, 580] width 126 height 31
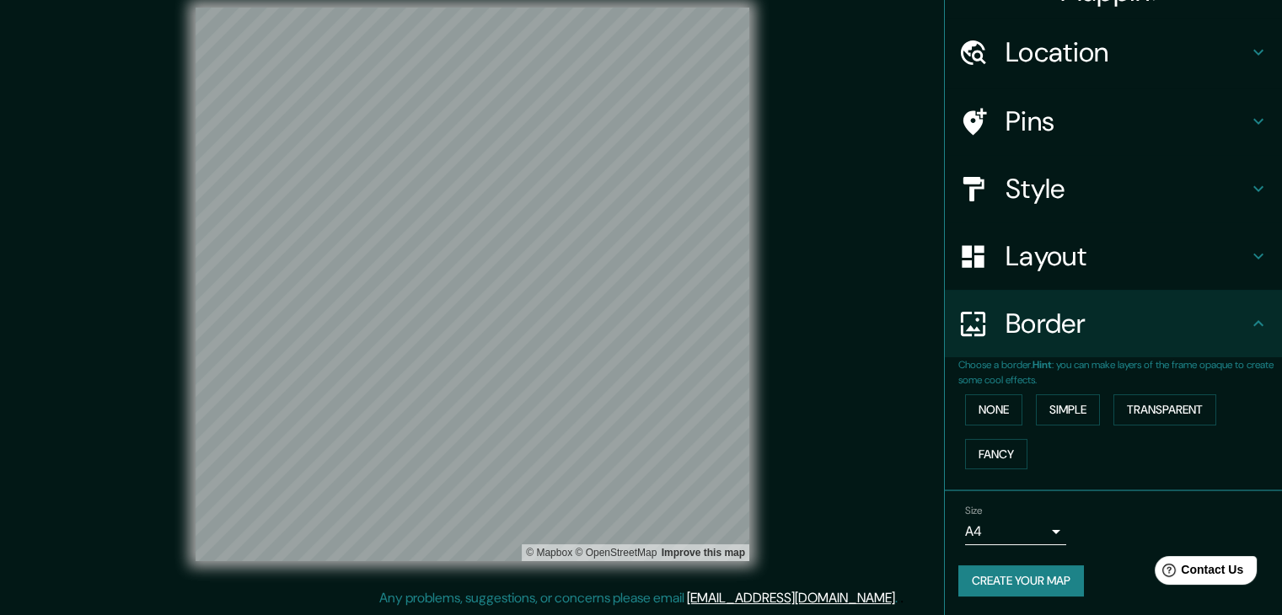
click at [1051, 580] on button "Create your map" at bounding box center [1021, 580] width 126 height 31
click at [1051, 580] on div "Create your map" at bounding box center [1113, 580] width 310 height 31
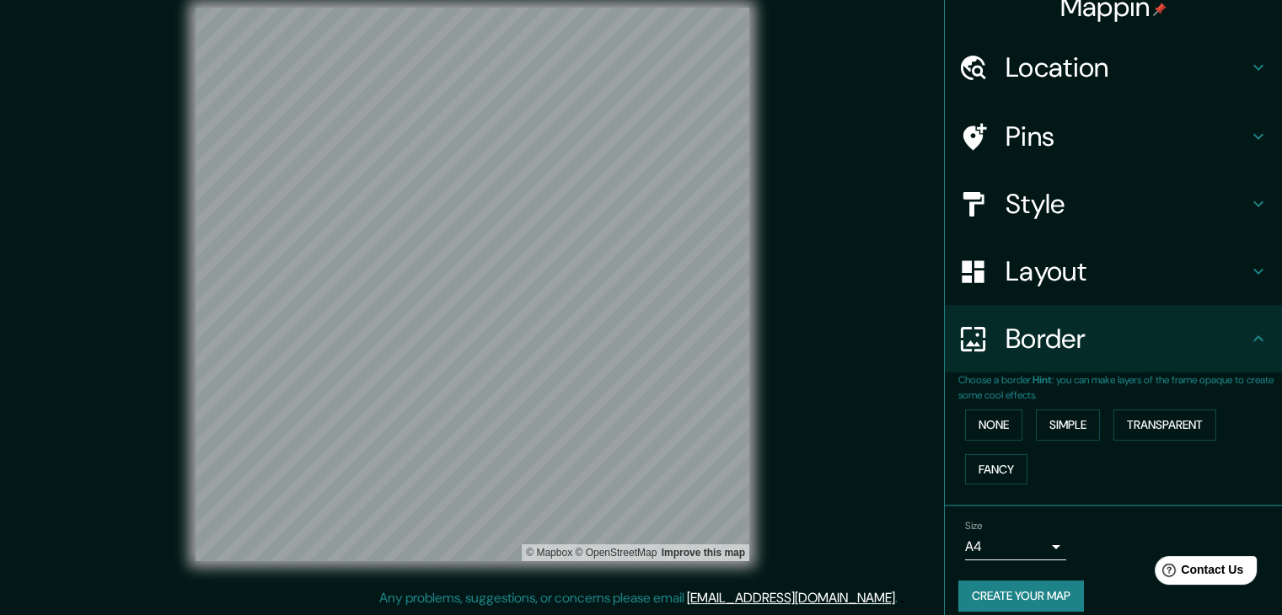
scroll to position [0, 0]
